Goal: Task Accomplishment & Management: Manage account settings

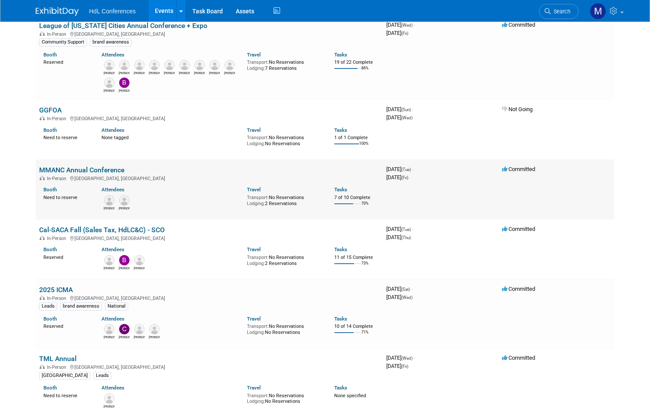
scroll to position [86, 0]
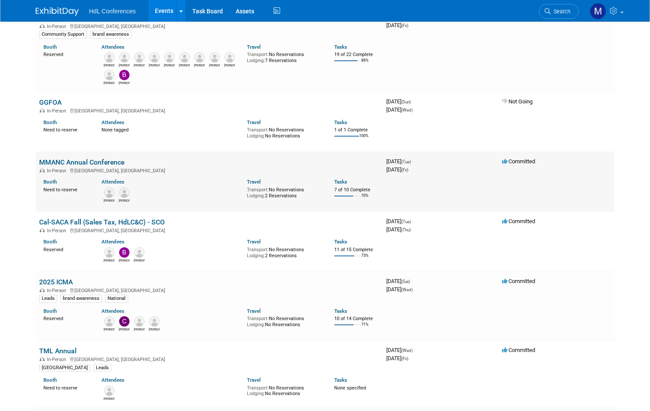
click at [64, 160] on link "MMANC Annual Conference" at bounding box center [81, 162] width 85 height 8
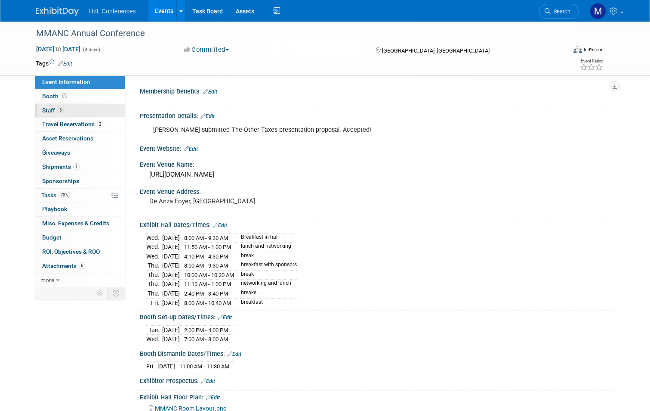
click at [50, 111] on span "Staff 3" at bounding box center [53, 110] width 22 height 7
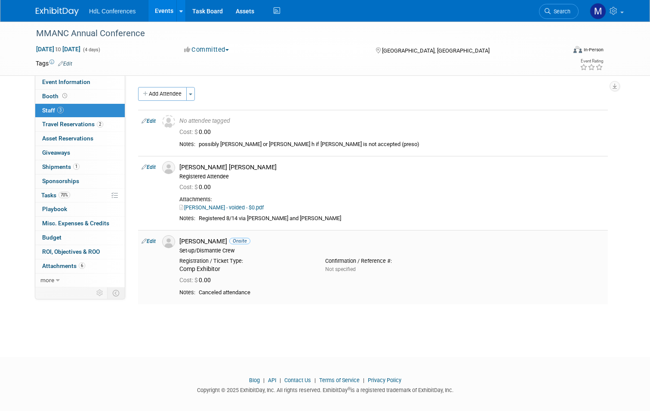
drag, startPoint x: 251, startPoint y: 291, endPoint x: 194, endPoint y: 293, distance: 56.8
click at [195, 293] on td "Canceled attendance" at bounding box center [399, 293] width 409 height 8
drag, startPoint x: 194, startPoint y: 293, endPoint x: 273, endPoint y: 295, distance: 79.2
click at [273, 295] on div "Canceled attendance" at bounding box center [402, 292] width 406 height 7
click at [70, 83] on span "Event Information" at bounding box center [66, 81] width 48 height 7
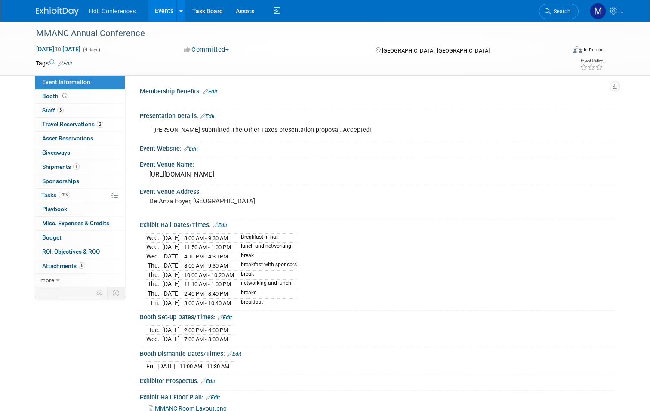
click at [209, 117] on link "Edit" at bounding box center [208, 116] width 14 height 6
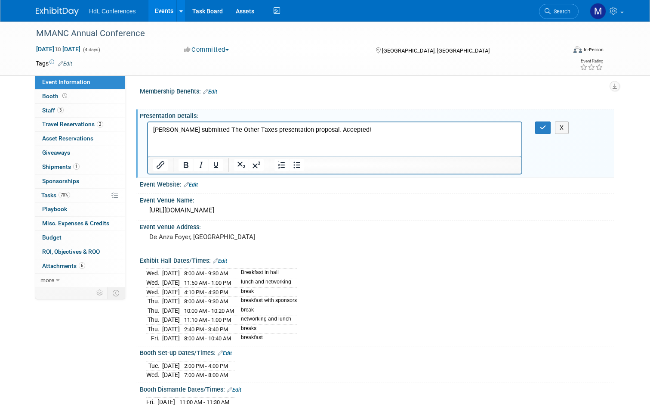
click at [369, 134] on html "Connor submitted The Other Taxes presentation proposal. Accepted!" at bounding box center [335, 128] width 374 height 12
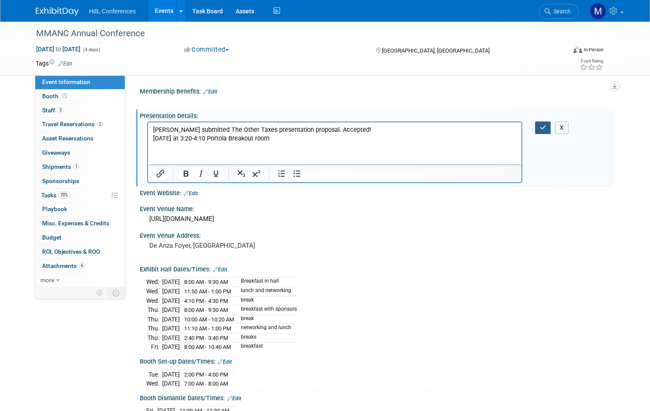
click at [546, 128] on icon "button" at bounding box center [543, 127] width 6 height 6
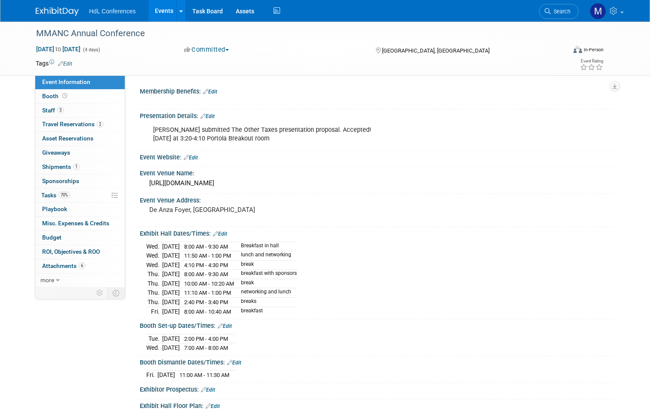
click at [309, 141] on div "Connor submitted The Other Taxes presentation proposal. Accepted! Wednesday at …" at bounding box center [334, 134] width 375 height 26
click at [204, 116] on link "Edit" at bounding box center [208, 116] width 14 height 6
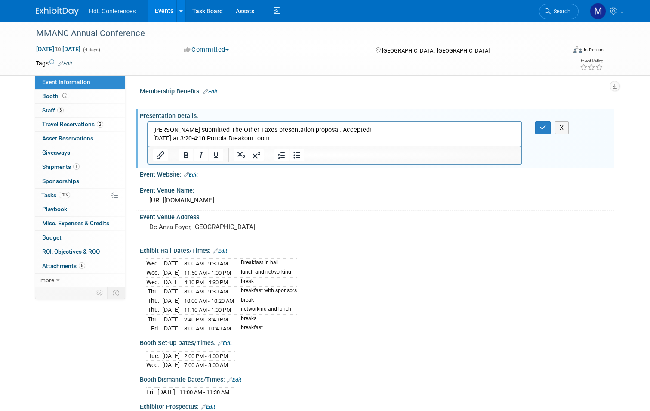
click at [294, 139] on p "Connor submitted The Other Taxes presentation proposal. Accepted! Wednesday at …" at bounding box center [335, 134] width 364 height 17
click at [546, 127] on icon "button" at bounding box center [543, 127] width 6 height 6
